Goal: Use online tool/utility: Utilize a website feature to perform a specific function

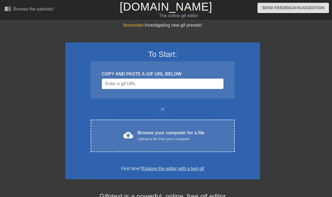
click at [151, 130] on div "Browse your computer for a file Upload a file from your computer" at bounding box center [170, 136] width 67 height 12
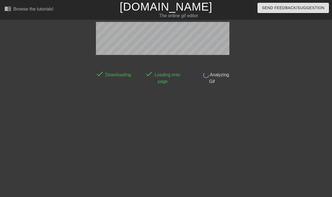
scroll to position [14, 0]
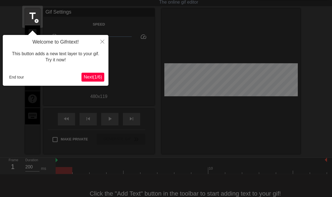
click at [91, 79] on span "Next ( 1 / 6 )" at bounding box center [93, 77] width 18 height 5
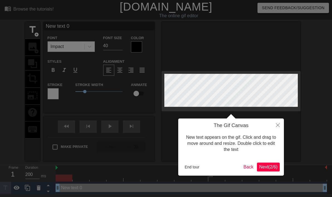
click at [268, 168] on span "Next ( 2 / 6 )" at bounding box center [268, 167] width 18 height 5
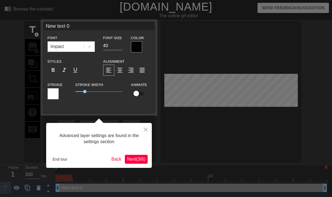
click at [134, 161] on span "Next ( 3 / 6 )" at bounding box center [136, 159] width 18 height 5
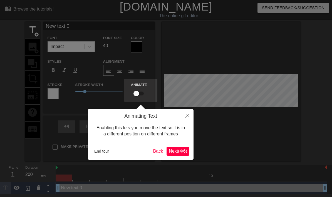
click at [176, 151] on span "Next ( 4 / 6 )" at bounding box center [178, 151] width 18 height 5
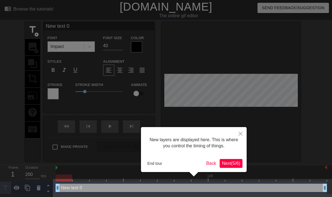
scroll to position [2, 0]
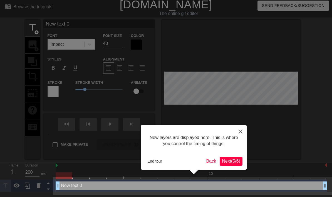
click at [232, 165] on button "Next ( 5 / 6 )" at bounding box center [230, 161] width 23 height 9
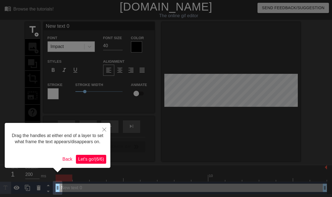
click at [97, 164] on button "Let's go! ( 6 / 6 )" at bounding box center [91, 159] width 30 height 9
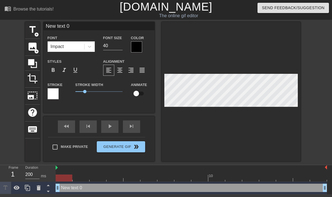
scroll to position [0, 1]
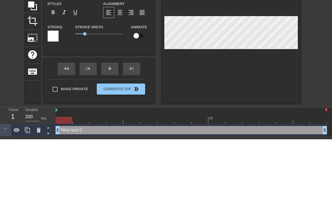
type textarea "New text"
type input "New text"
type textarea "New text"
type input "New tex"
type textarea "New tex"
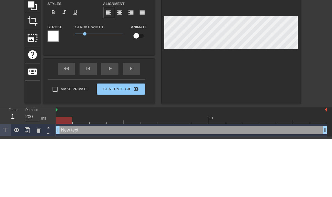
type input "New te"
type textarea "New te"
type input "New t"
type textarea "New t"
type input "New"
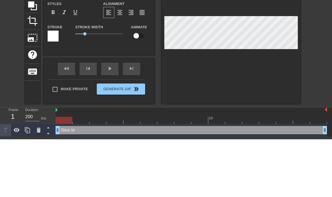
type textarea "New"
type input "New"
type textarea "New"
type input "Ne"
type textarea "Ne"
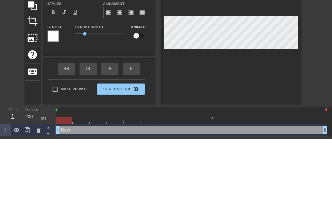
scroll to position [0, 0]
type input "N"
type textarea "N"
type input "Z"
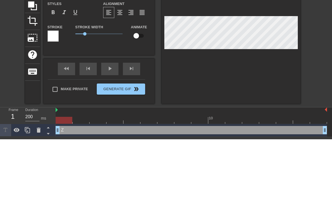
type textarea "Zi"
type input "Zi"
type textarea "Zip"
type input "Zip"
type textarea "Zip"
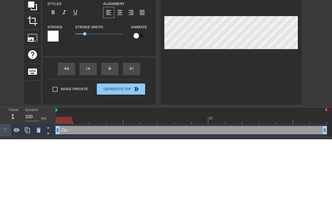
type input "Zip"
type textarea "Zip i"
type input "Zip i"
type textarea "Zip in"
type input "Zip int"
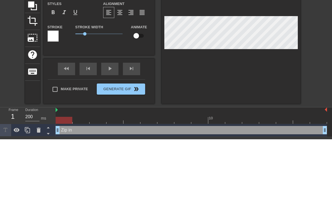
type textarea "Zip int"
type input "Zip into"
type textarea "Zip into"
type input "Zip into"
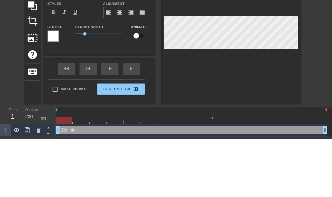
type textarea "Zip into f"
type input "Zip into f"
type textarea "Zip into fa"
type input "Zip into fa"
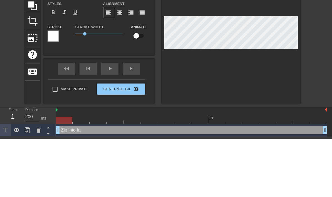
type textarea "Zip into fal"
type input "Zip into fal"
type textarea "Zip into fall"
type input "Zip into fall"
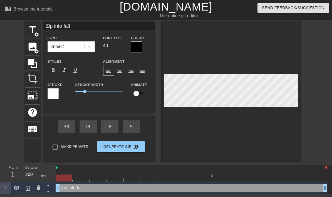
type textarea "Zip into fall"
click at [108, 45] on input "40" at bounding box center [112, 45] width 19 height 9
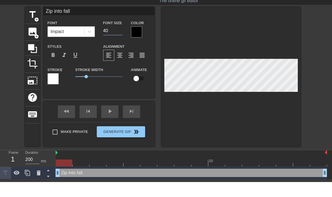
type input "4"
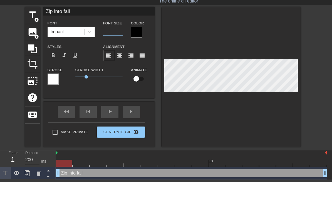
type input "5"
type input "60"
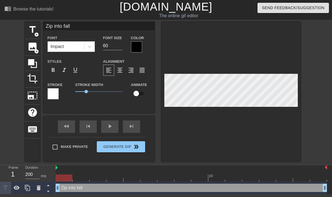
click at [136, 48] on div at bounding box center [136, 46] width 11 height 11
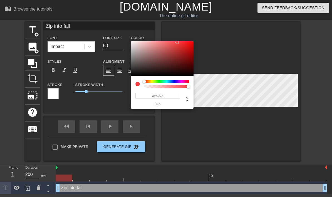
click at [182, 50] on div at bounding box center [162, 58] width 62 height 34
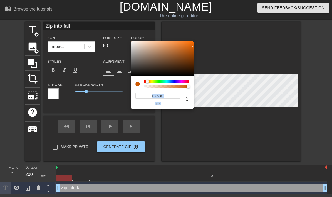
type input "#D05100"
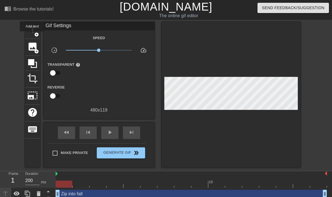
click at [32, 35] on div "title add_circle" at bounding box center [32, 30] width 15 height 17
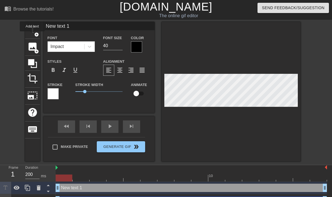
click at [76, 187] on div "New text 1 drag_handle drag_handle" at bounding box center [191, 188] width 271 height 8
click at [76, 189] on div "New text 1 drag_handle drag_handle" at bounding box center [191, 188] width 271 height 8
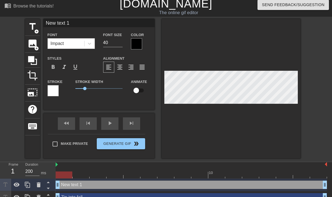
scroll to position [11, 0]
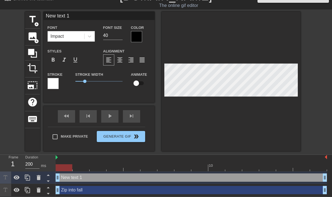
click at [38, 179] on icon at bounding box center [39, 177] width 4 height 5
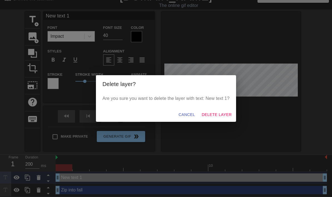
click at [222, 116] on span "Delete Layer" at bounding box center [216, 114] width 30 height 7
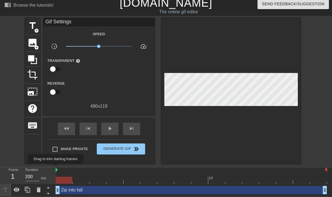
click at [57, 168] on img at bounding box center [57, 170] width 2 height 4
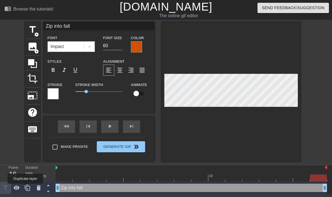
click at [26, 188] on icon at bounding box center [27, 188] width 7 height 7
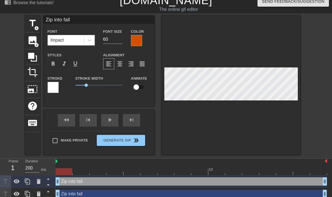
scroll to position [11, 0]
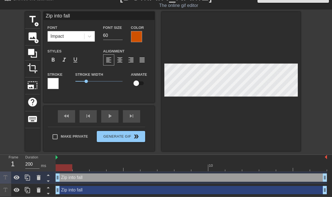
click at [236, 192] on div "Zip into fall drag_handle drag_handle" at bounding box center [191, 190] width 271 height 8
